Goal: Navigation & Orientation: Find specific page/section

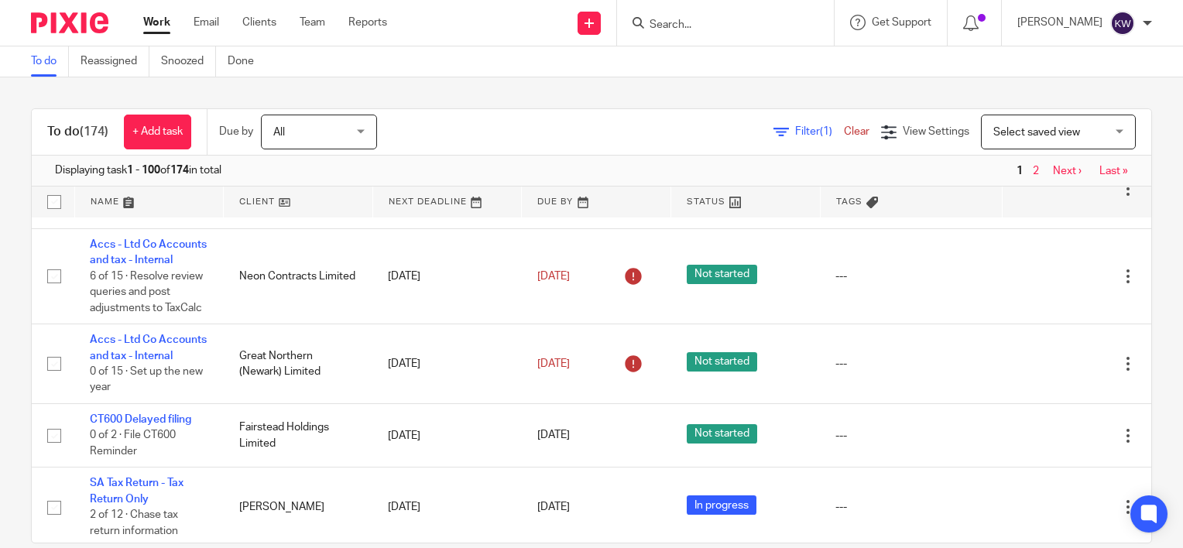
scroll to position [2285, 0]
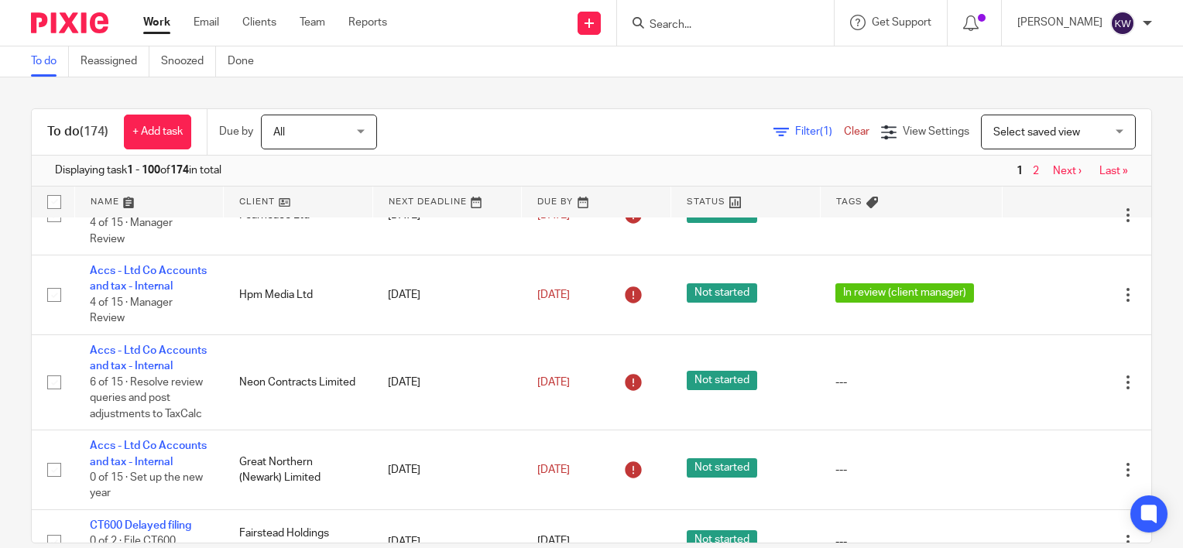
click at [789, 84] on div "To do (174) + Add task Due by All All Today Tomorrow This week Next week This m…" at bounding box center [591, 312] width 1183 height 471
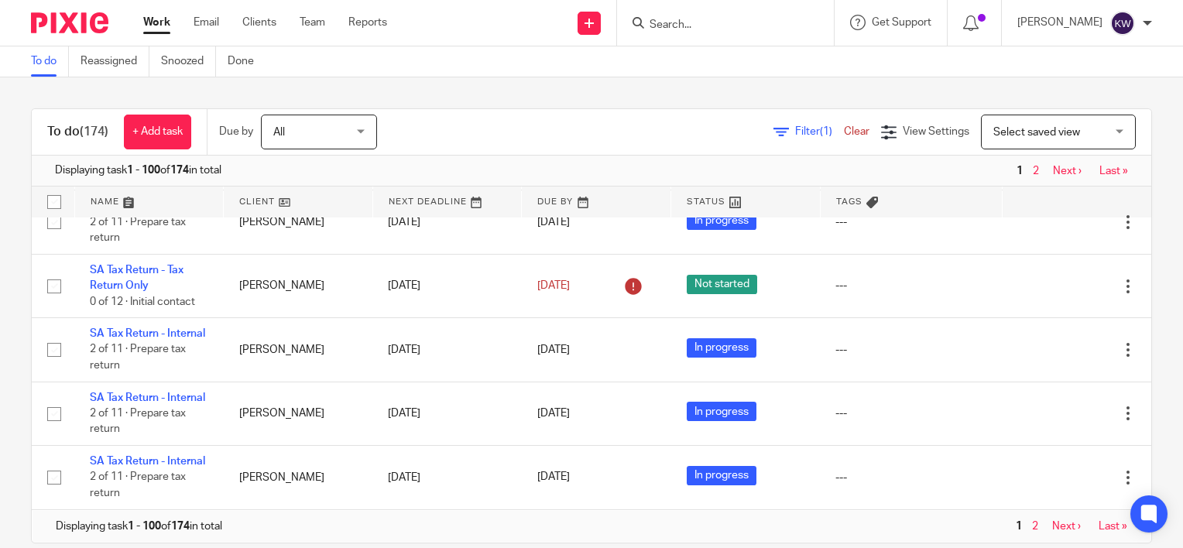
scroll to position [26, 0]
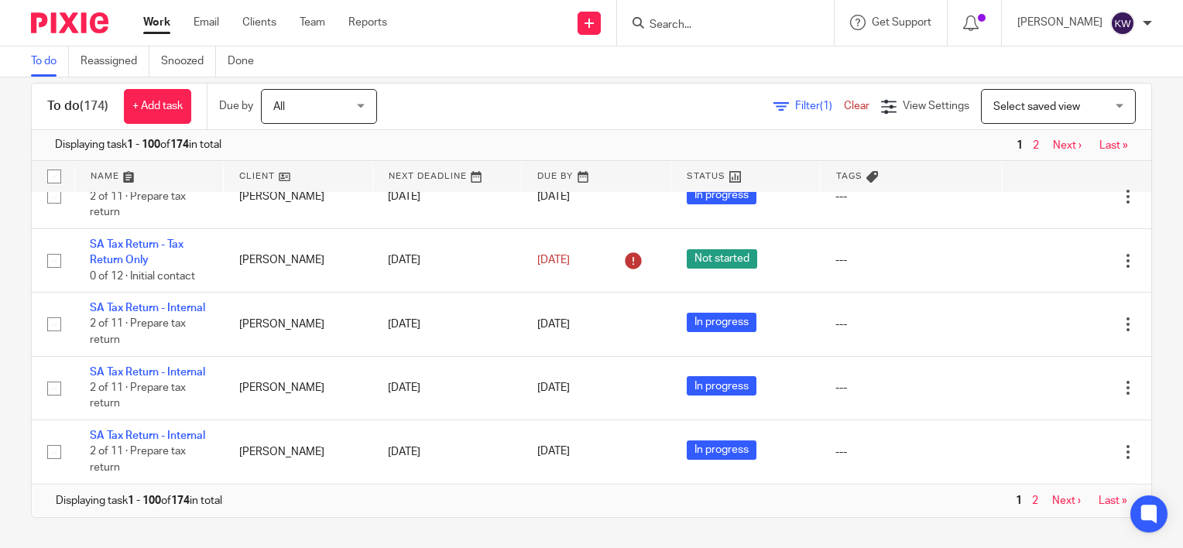
click at [1028, 496] on span "2" at bounding box center [1035, 501] width 14 height 19
click at [1028, 502] on span "2" at bounding box center [1035, 501] width 14 height 19
click at [1032, 500] on link "2" at bounding box center [1035, 501] width 6 height 11
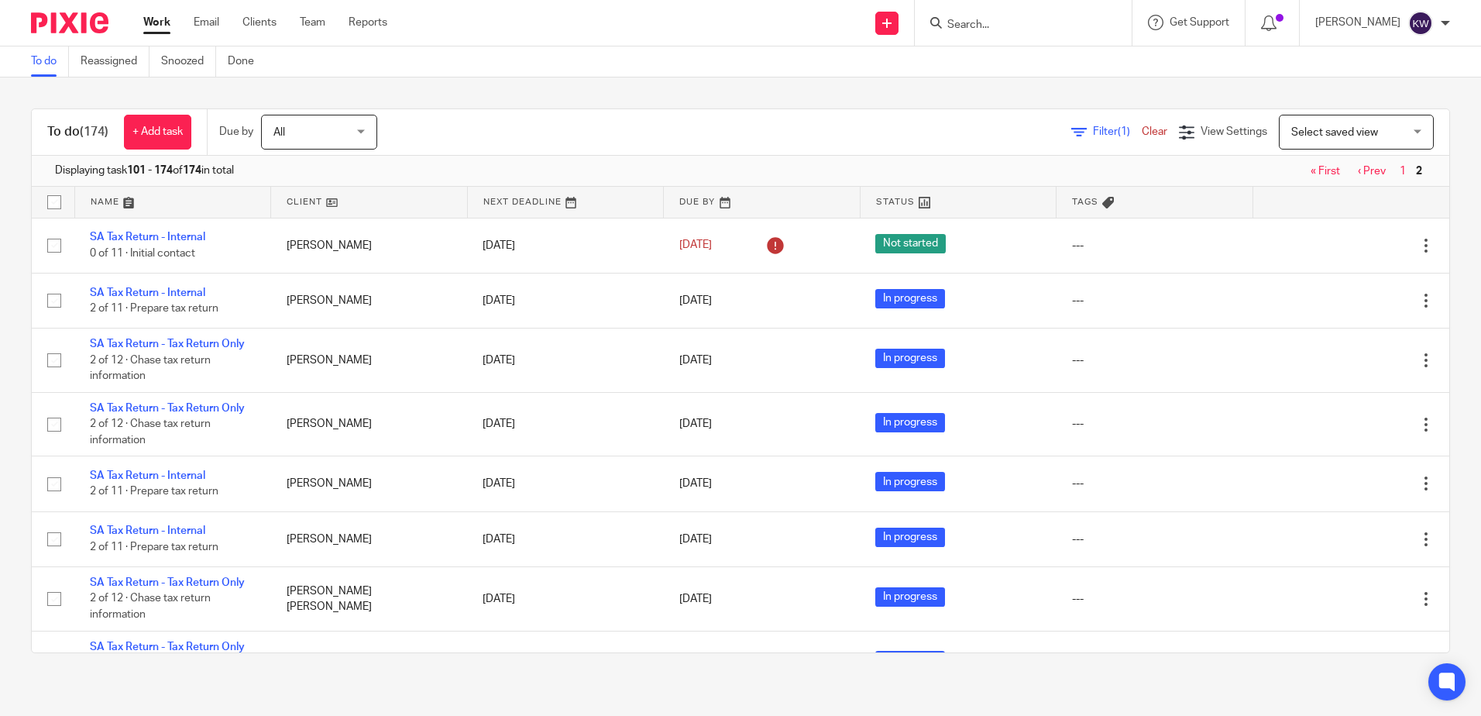
click at [1183, 167] on link "‹ Prev" at bounding box center [1372, 171] width 28 height 11
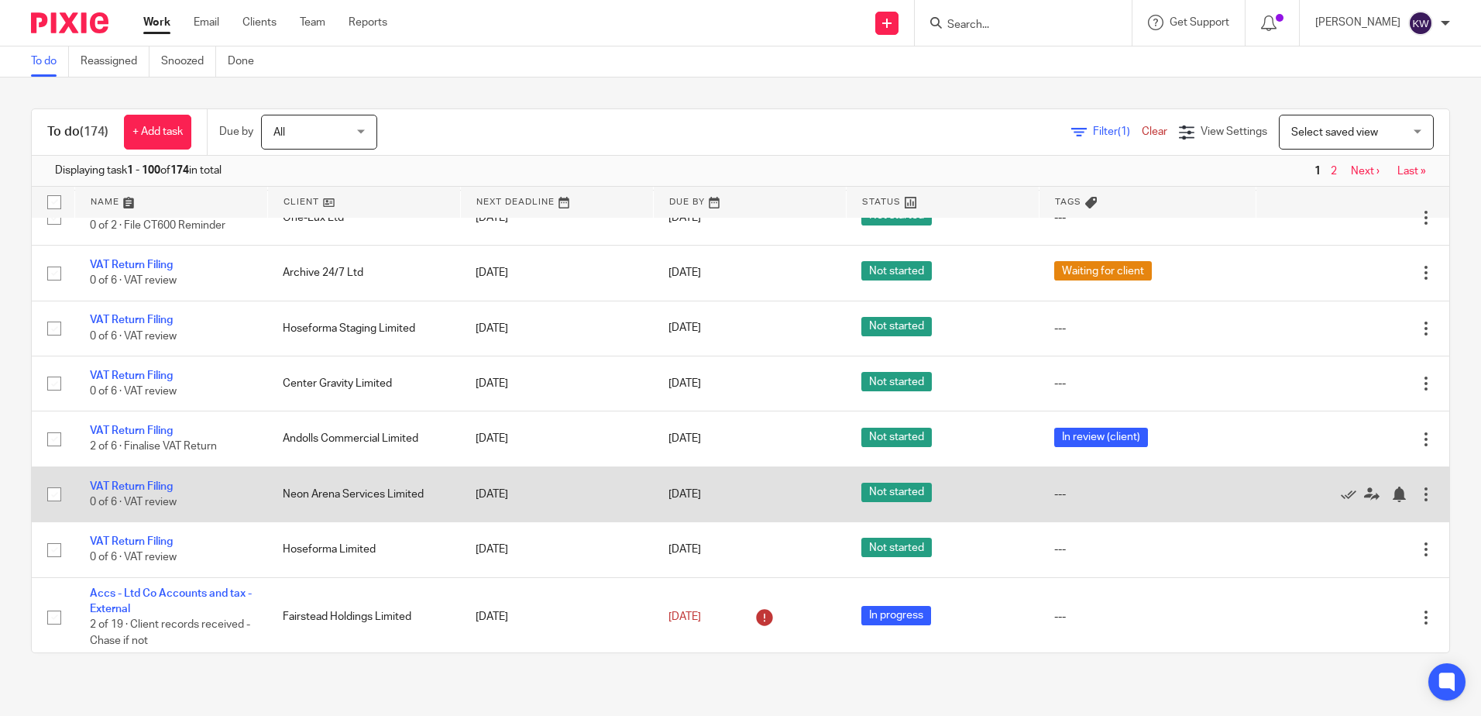
scroll to position [697, 0]
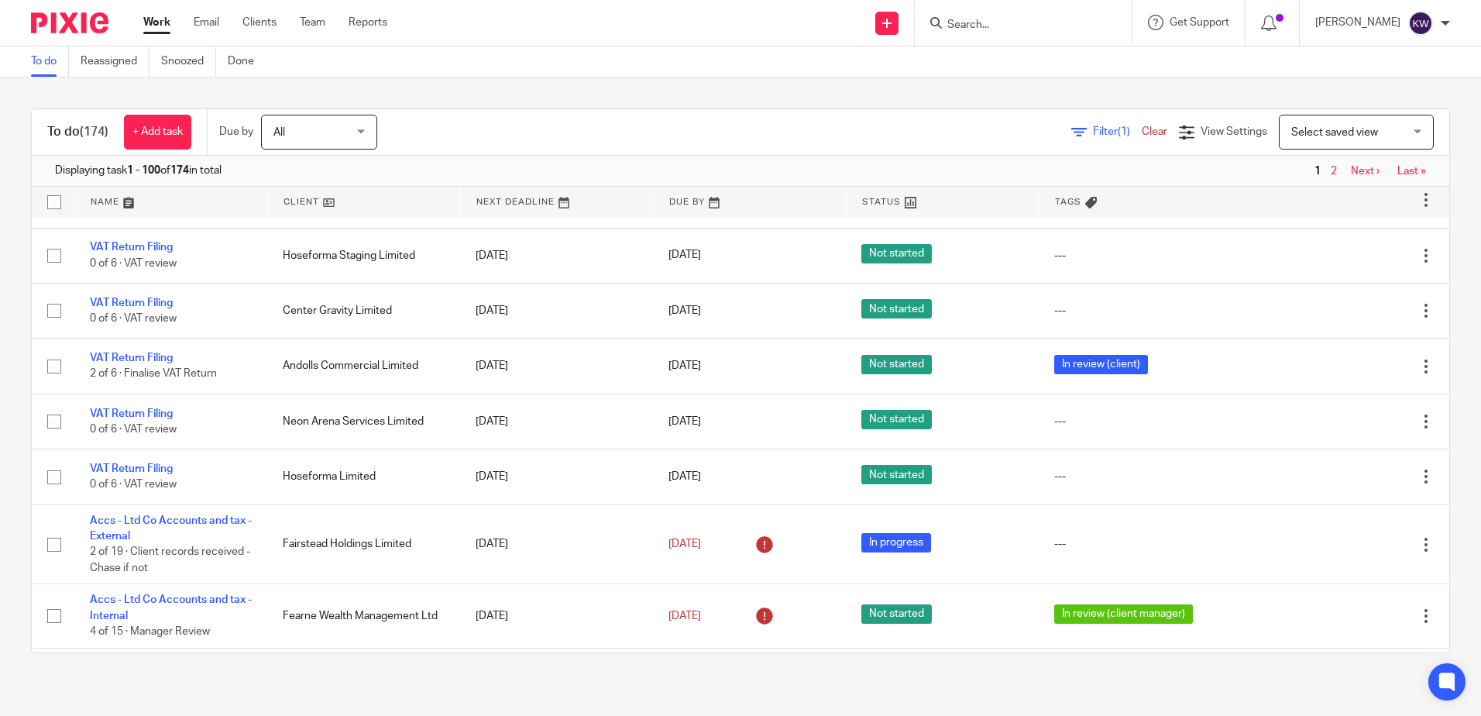
click at [520, 112] on div "To do (174) + Add task Due by All All [DATE] [DATE] This week Next week This mo…" at bounding box center [740, 132] width 1417 height 46
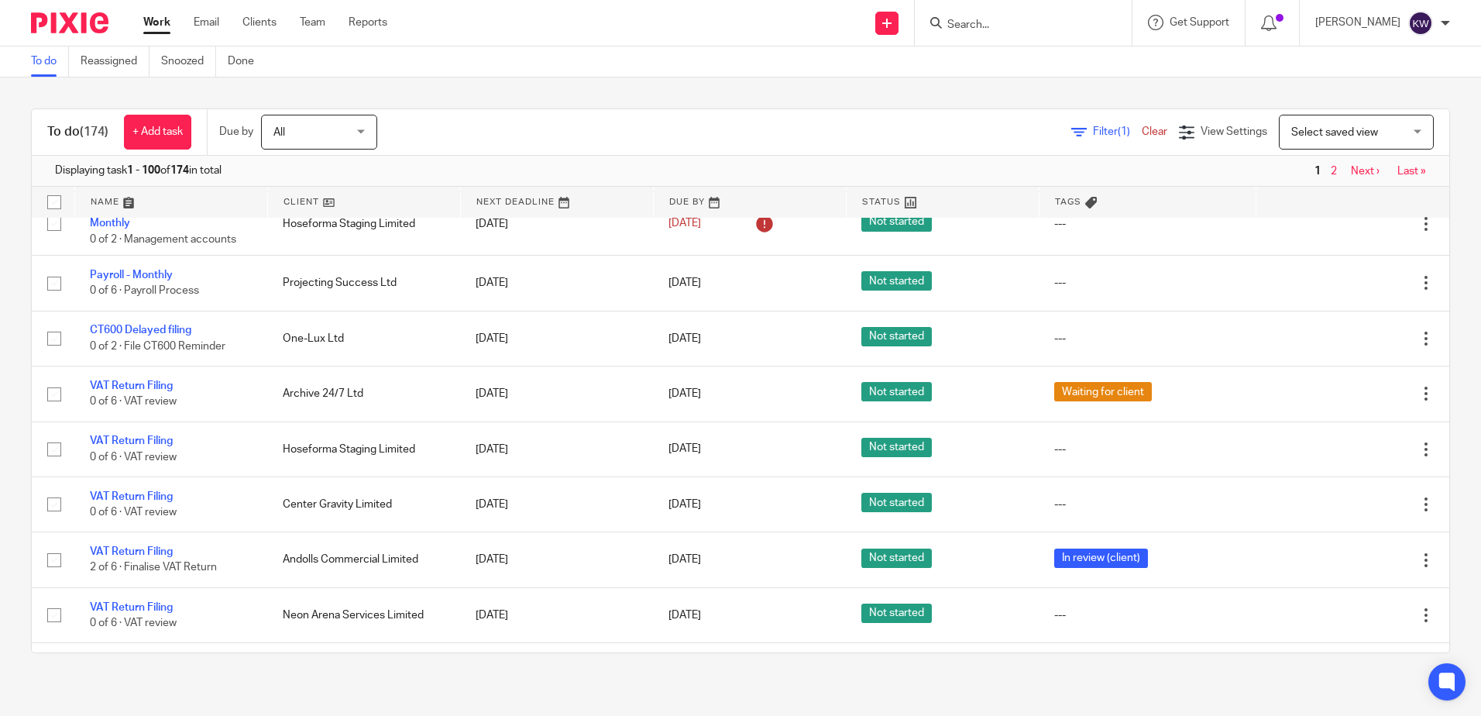
scroll to position [542, 0]
